Goal: Task Accomplishment & Management: Complete application form

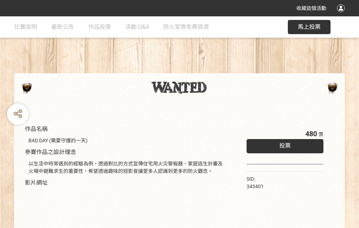
click at [342, 15] on div "收藏這個活動" at bounding box center [179, 8] width 359 height 16
click at [222, 70] on div "作品名稱 BAD DAY (需要守護的一天) 參賽作品之設計理念 以生活中時常遇到的經驗為例，透過對比的方式宣傳住宅用火災警報器、家庭逃生計畫及火場中避難求生…" at bounding box center [179, 165] width 359 height 299
click at [283, 144] on span "投票" at bounding box center [284, 145] width 11 height 7
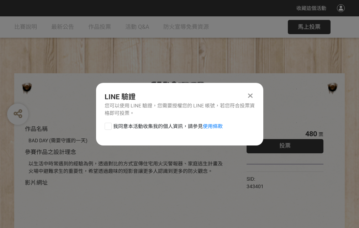
click at [107, 125] on div at bounding box center [108, 126] width 7 height 7
checkbox input "true"
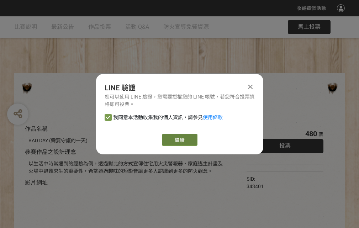
click at [179, 140] on link "繼續" at bounding box center [180, 140] width 36 height 12
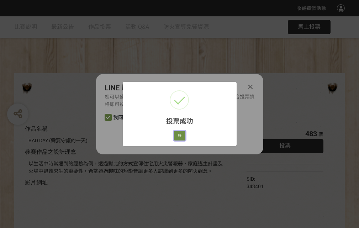
click at [177, 134] on button "好" at bounding box center [179, 136] width 11 height 10
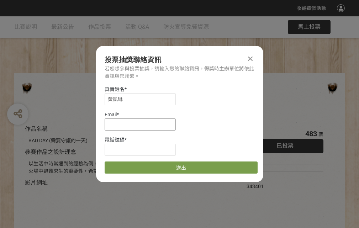
click at [142, 124] on input at bounding box center [140, 124] width 71 height 12
type input "[EMAIL_ADDRESS][DOMAIN_NAME]"
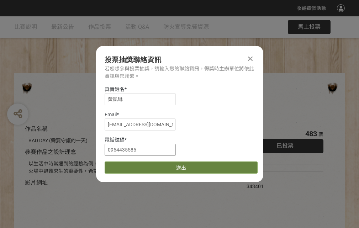
type input "0954435585"
click at [125, 165] on button "送出" at bounding box center [181, 167] width 153 height 12
